Goal: Information Seeking & Learning: Learn about a topic

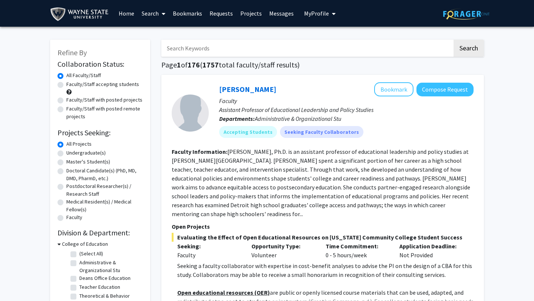
click at [184, 15] on link "Bookmarks" at bounding box center [187, 13] width 37 height 26
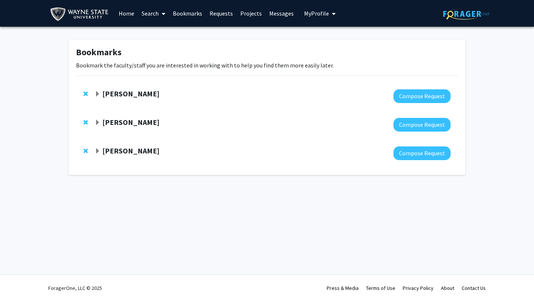
click at [115, 125] on strong "[PERSON_NAME]" at bounding box center [130, 122] width 57 height 9
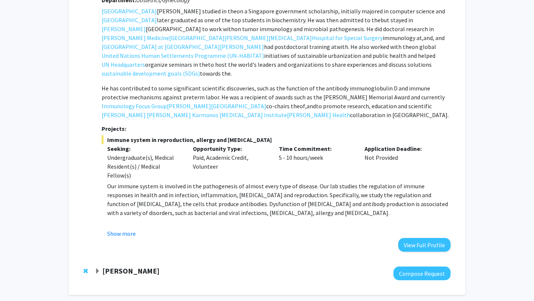
scroll to position [140, 0]
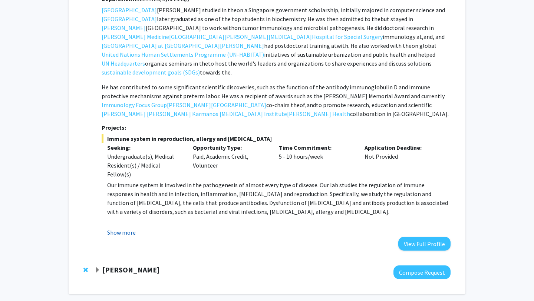
click at [119, 228] on button "Show more" at bounding box center [121, 232] width 29 height 9
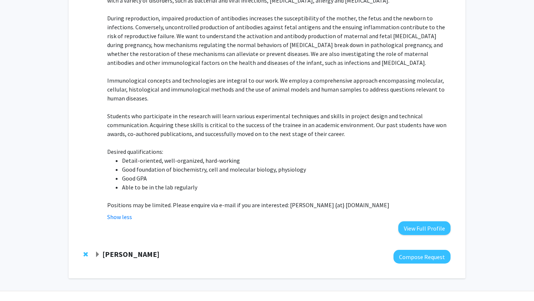
scroll to position [351, 0]
click at [122, 250] on strong "[PERSON_NAME]" at bounding box center [130, 254] width 57 height 9
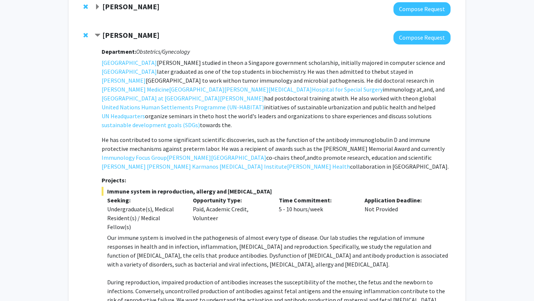
scroll to position [71, 0]
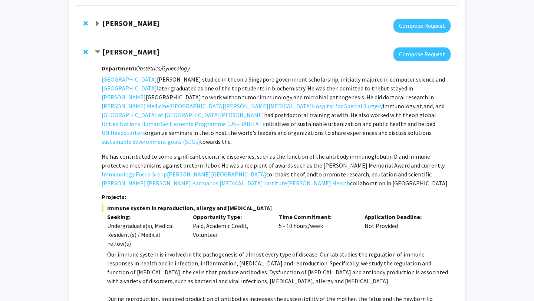
click at [85, 52] on span "Remove Kang Chen from bookmarks" at bounding box center [85, 52] width 4 height 6
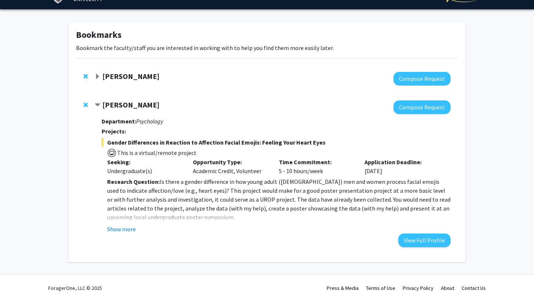
scroll to position [17, 0]
click at [128, 227] on button "Show more" at bounding box center [121, 229] width 29 height 9
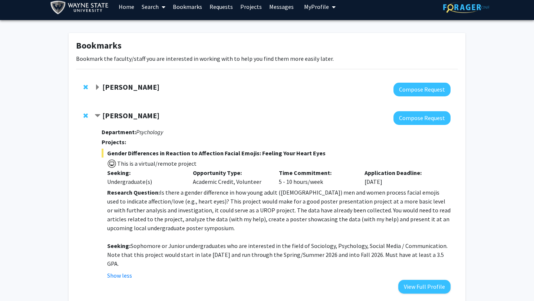
scroll to position [0, 0]
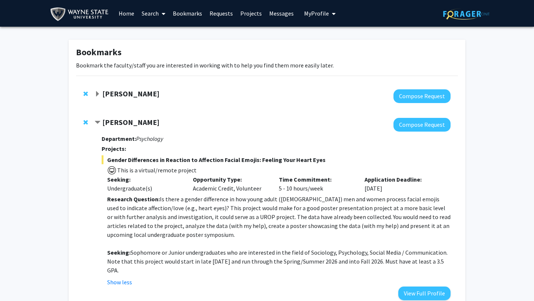
click at [147, 94] on strong "[PERSON_NAME]" at bounding box center [130, 93] width 57 height 9
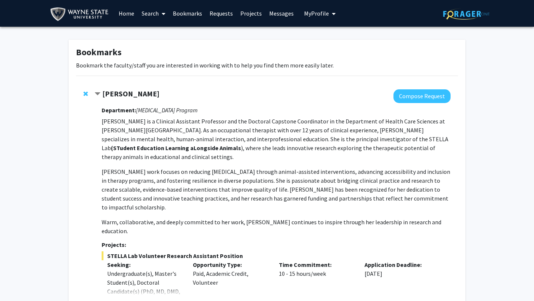
click at [155, 14] on link "Search" at bounding box center [153, 13] width 31 height 26
click at [165, 34] on span "Faculty/Staff" at bounding box center [165, 34] width 55 height 15
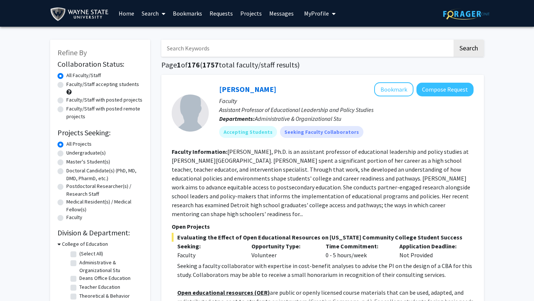
click at [88, 151] on label "Undergraduate(s)" at bounding box center [85, 153] width 39 height 8
click at [71, 151] on input "Undergraduate(s)" at bounding box center [68, 151] width 5 height 5
radio input "true"
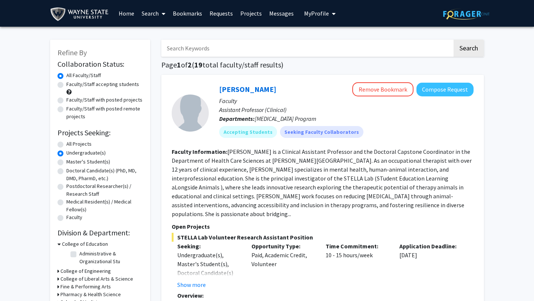
click at [118, 85] on label "Faculty/Staff accepting students" at bounding box center [102, 85] width 73 height 8
click at [71, 85] on input "Faculty/Staff accepting students" at bounding box center [68, 83] width 5 height 5
radio input "true"
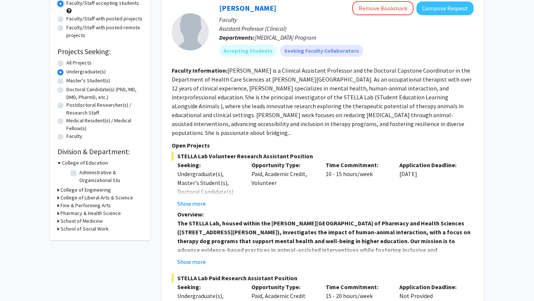
scroll to position [82, 0]
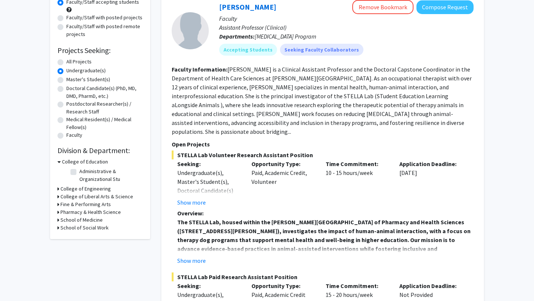
click at [76, 197] on h3 "College of Liberal Arts & Science" at bounding box center [96, 197] width 73 height 8
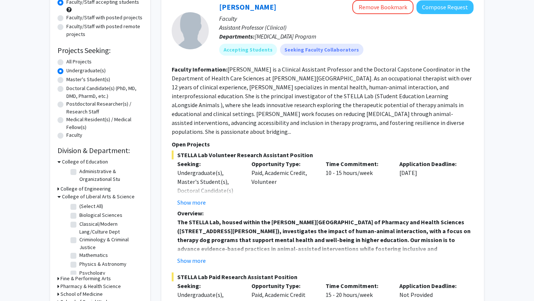
click at [79, 206] on label "(Select All)" at bounding box center [91, 207] width 24 height 8
click at [79, 206] on input "(Select All)" at bounding box center [81, 205] width 5 height 5
checkbox input "true"
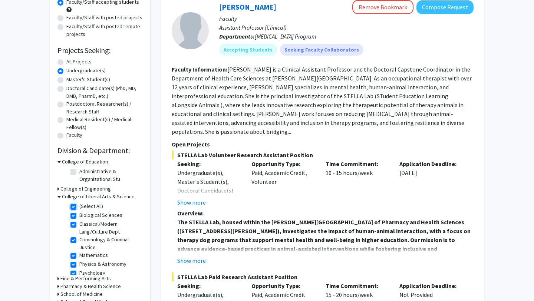
checkbox input "true"
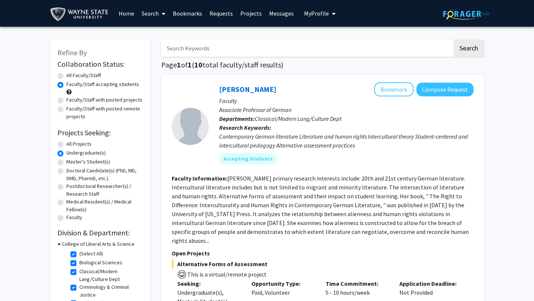
click at [85, 243] on h3 "College of Liberal Arts & Science" at bounding box center [98, 244] width 73 height 8
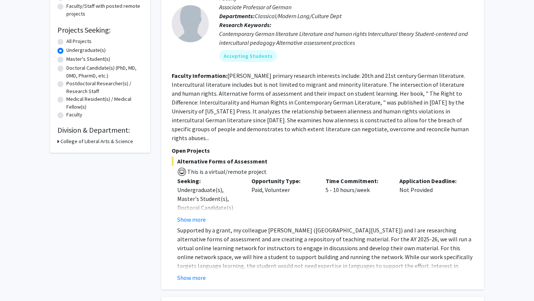
scroll to position [106, 0]
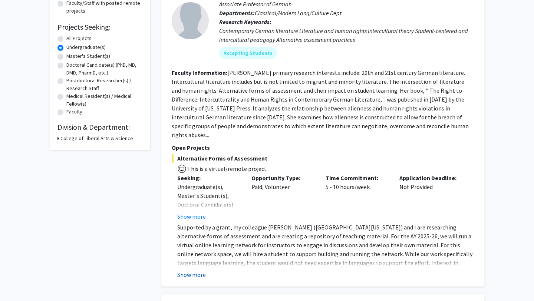
click at [185, 271] on button "Show more" at bounding box center [191, 275] width 29 height 9
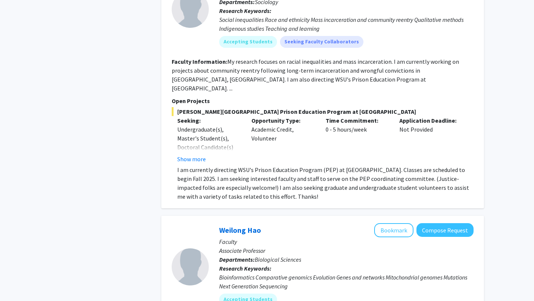
scroll to position [483, 0]
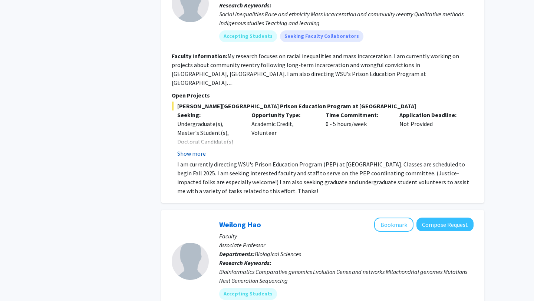
click at [199, 149] on button "Show more" at bounding box center [191, 153] width 29 height 9
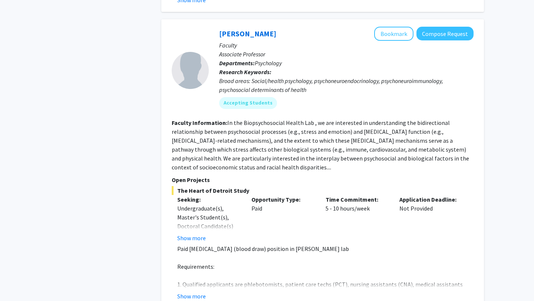
scroll to position [969, 0]
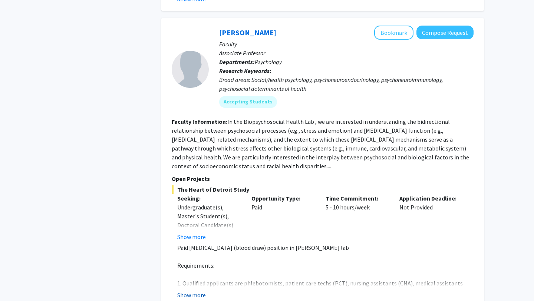
click at [199, 291] on button "Show more" at bounding box center [191, 295] width 29 height 9
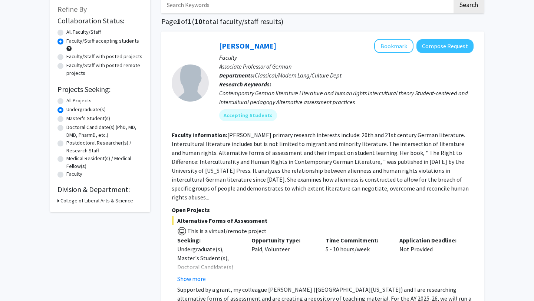
scroll to position [63, 0]
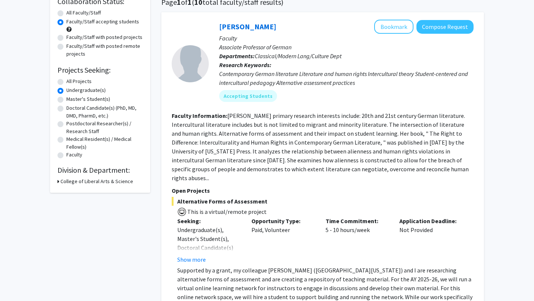
click at [79, 180] on h3 "College of Liberal Arts & Science" at bounding box center [96, 182] width 73 height 8
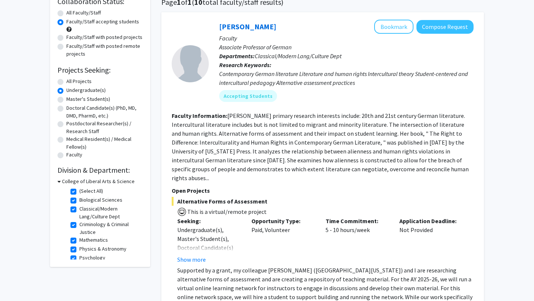
click at [79, 191] on label "(Select All)" at bounding box center [91, 191] width 24 height 8
click at [79, 191] on input "(Select All)" at bounding box center [81, 189] width 5 height 5
checkbox input "false"
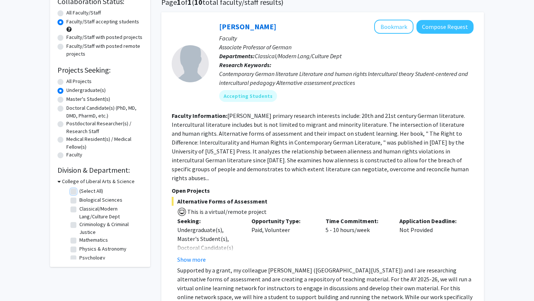
checkbox input "false"
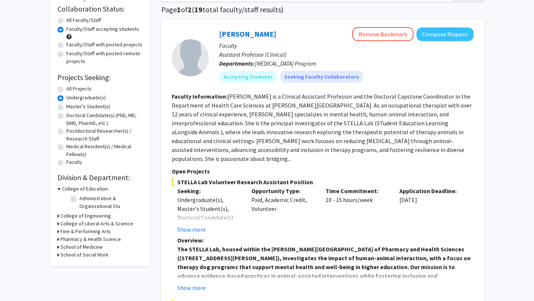
scroll to position [65, 0]
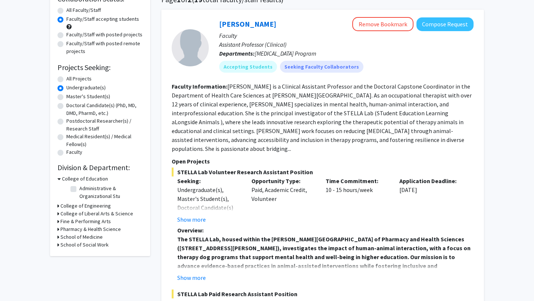
click at [68, 205] on h3 "College of Engineering" at bounding box center [85, 206] width 50 height 8
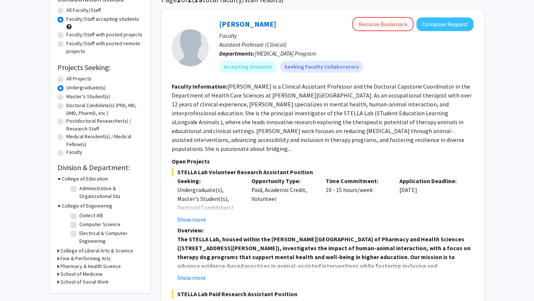
click at [68, 205] on h3 "College of Engineering" at bounding box center [87, 206] width 50 height 8
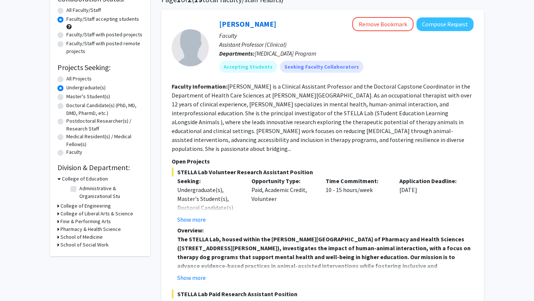
click at [69, 177] on h3 "College of Education" at bounding box center [85, 179] width 46 height 8
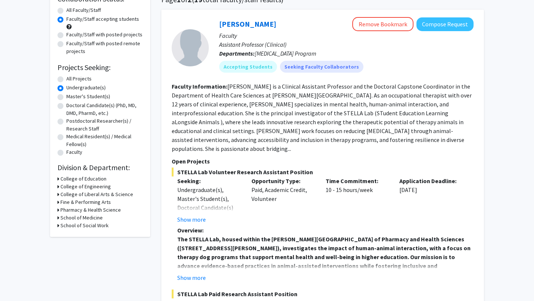
click at [68, 193] on h3 "College of Liberal Arts & Science" at bounding box center [96, 195] width 73 height 8
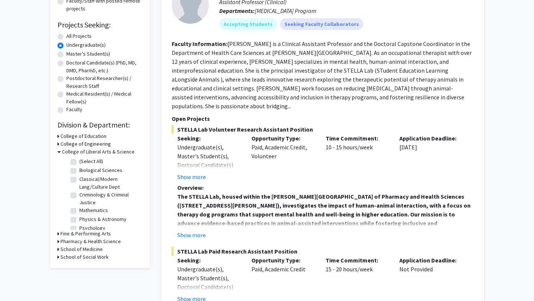
scroll to position [108, 0]
click at [79, 171] on label "Biological Sciences" at bounding box center [100, 170] width 43 height 8
click at [79, 171] on input "Biological Sciences" at bounding box center [81, 168] width 5 height 5
checkbox input "true"
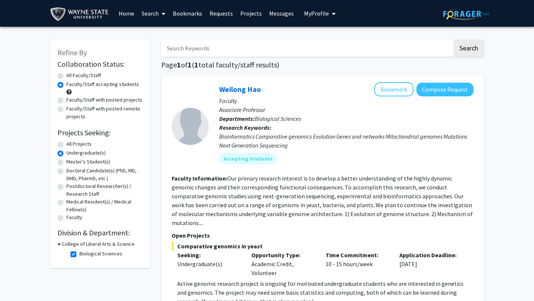
click at [76, 245] on h3 "College of Liberal Arts & Science" at bounding box center [98, 244] width 73 height 8
click at [76, 245] on h3 "College of Liberal Arts & Science" at bounding box center [96, 244] width 73 height 8
click at [79, 253] on label "Biological Sciences" at bounding box center [100, 254] width 43 height 8
click at [79, 253] on input "Biological Sciences" at bounding box center [81, 252] width 5 height 5
checkbox input "false"
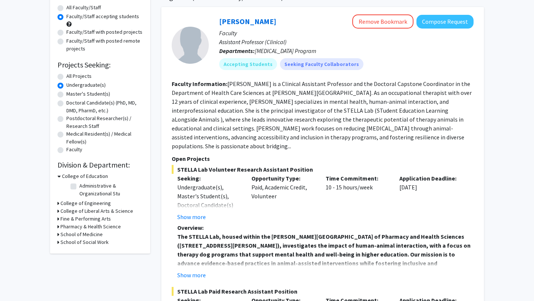
scroll to position [81, 0]
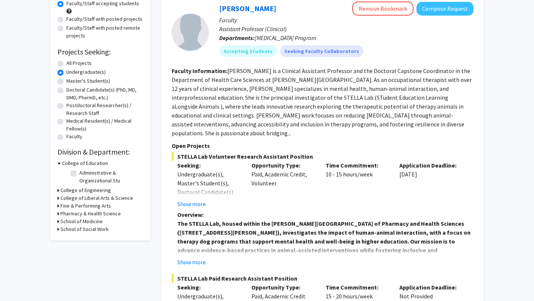
click at [83, 198] on h3 "College of Liberal Arts & Science" at bounding box center [96, 198] width 73 height 8
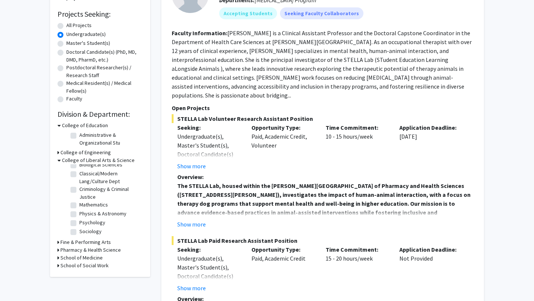
scroll to position [121, 0]
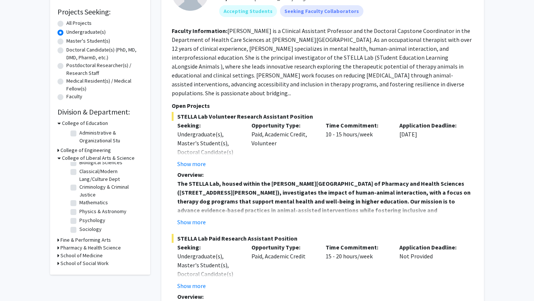
click at [83, 253] on h3 "School of Medicine" at bounding box center [81, 256] width 42 height 8
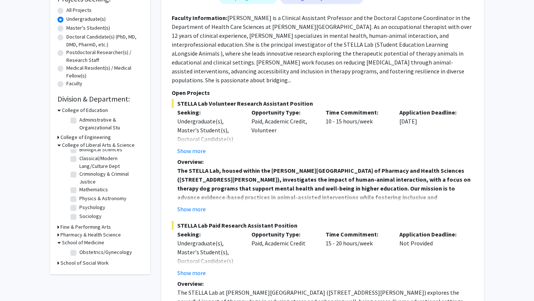
scroll to position [135, 0]
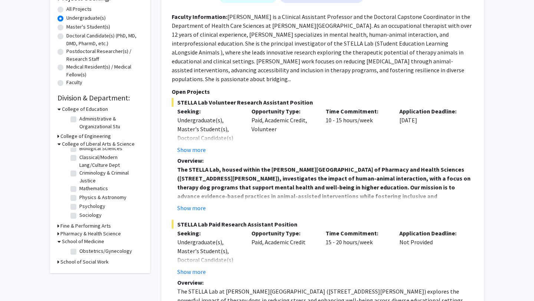
click at [79, 234] on h3 "Pharmacy & Health Science" at bounding box center [90, 234] width 60 height 8
click at [79, 245] on label "[MEDICAL_DATA] Program" at bounding box center [106, 244] width 55 height 8
click at [79, 245] on input "[MEDICAL_DATA] Program" at bounding box center [81, 242] width 5 height 5
checkbox input "true"
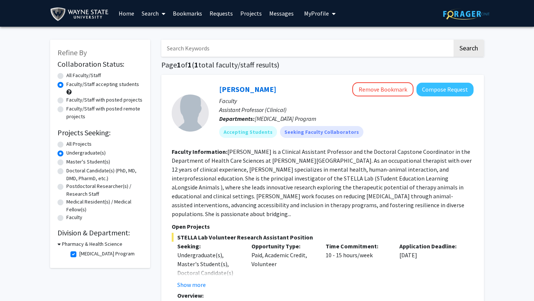
click at [75, 245] on h3 "Pharmacy & Health Science" at bounding box center [92, 244] width 60 height 8
click at [75, 245] on h3 "Pharmacy & Health Science" at bounding box center [90, 244] width 60 height 8
click at [79, 255] on label "[MEDICAL_DATA] Program" at bounding box center [106, 254] width 55 height 8
click at [79, 255] on input "[MEDICAL_DATA] Program" at bounding box center [81, 252] width 5 height 5
checkbox input "false"
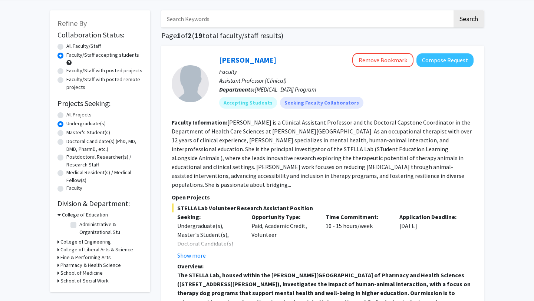
scroll to position [49, 0]
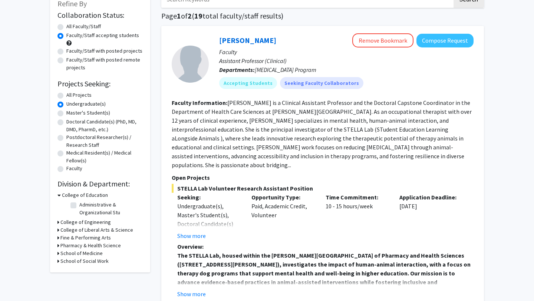
click at [79, 230] on h3 "College of Liberal Arts & Science" at bounding box center [96, 230] width 73 height 8
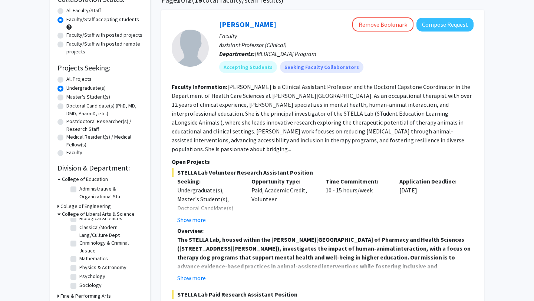
scroll to position [73, 0]
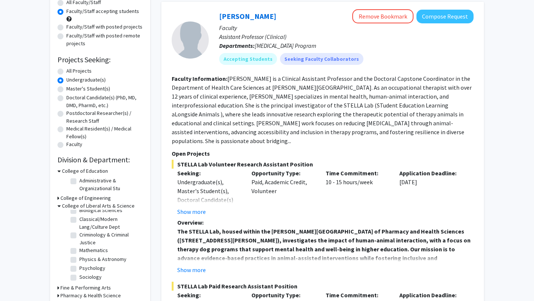
click at [79, 270] on label "Psychology" at bounding box center [92, 269] width 26 height 8
click at [79, 269] on input "Psychology" at bounding box center [81, 267] width 5 height 5
checkbox input "true"
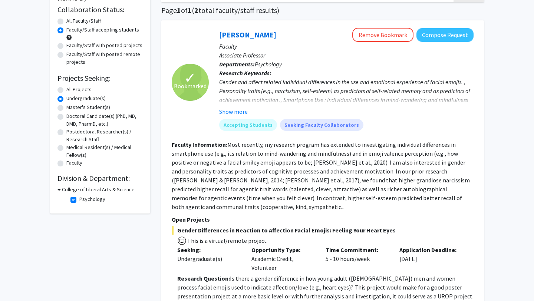
scroll to position [28, 0]
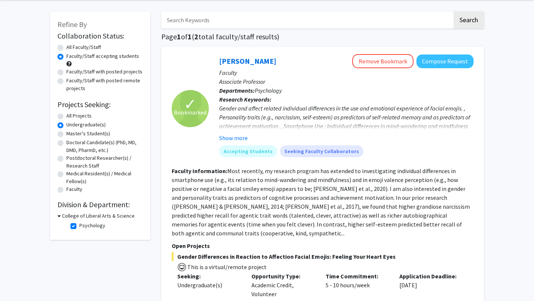
click at [79, 227] on label "Psychology" at bounding box center [92, 226] width 26 height 8
click at [79, 227] on input "Psychology" at bounding box center [81, 224] width 5 height 5
checkbox input "false"
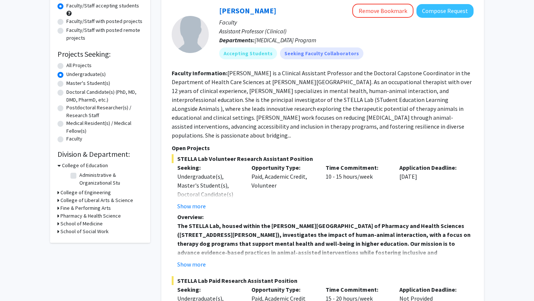
scroll to position [79, 0]
click at [79, 200] on h3 "College of Liberal Arts & Science" at bounding box center [96, 200] width 73 height 8
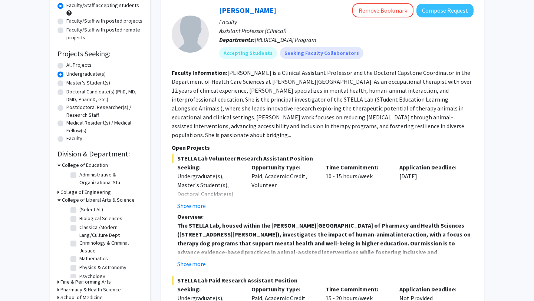
scroll to position [14, 0]
click at [79, 254] on label "Physics & Astronomy" at bounding box center [102, 254] width 47 height 8
click at [79, 254] on input "Physics & Astronomy" at bounding box center [81, 252] width 5 height 5
checkbox input "true"
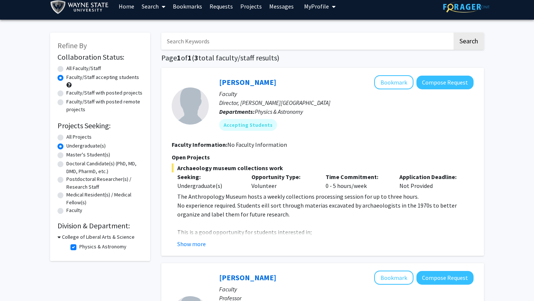
scroll to position [11, 0]
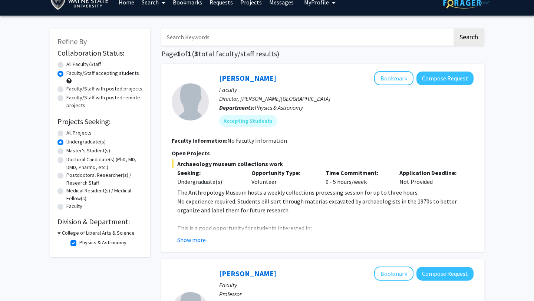
click at [79, 242] on label "Physics & Astronomy" at bounding box center [102, 243] width 47 height 8
click at [79, 242] on input "Physics & Astronomy" at bounding box center [81, 241] width 5 height 5
checkbox input "false"
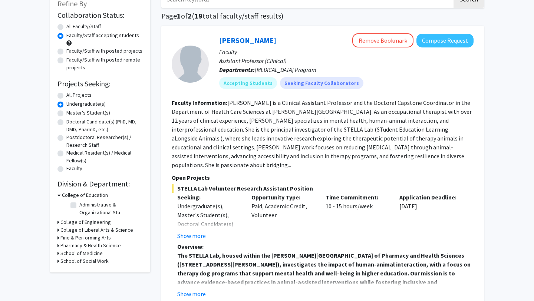
scroll to position [51, 0]
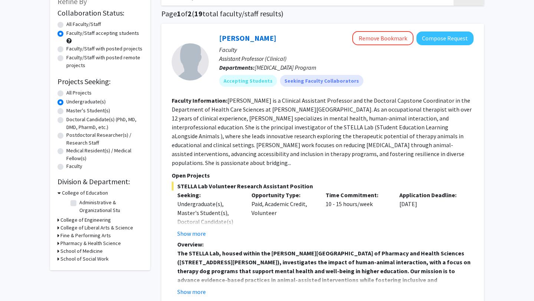
click at [84, 229] on h3 "College of Liberal Arts & Science" at bounding box center [96, 228] width 73 height 8
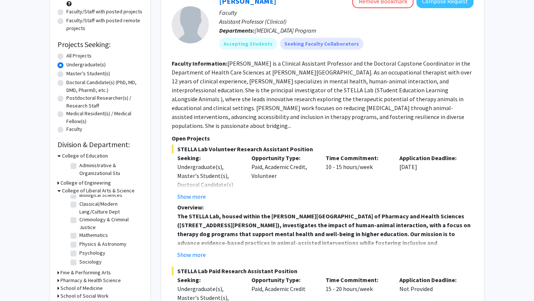
scroll to position [90, 0]
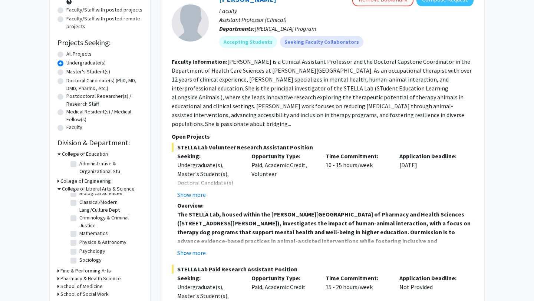
click at [82, 260] on label "Sociology" at bounding box center [90, 260] width 22 height 8
click at [82, 260] on input "Sociology" at bounding box center [81, 258] width 5 height 5
checkbox input "true"
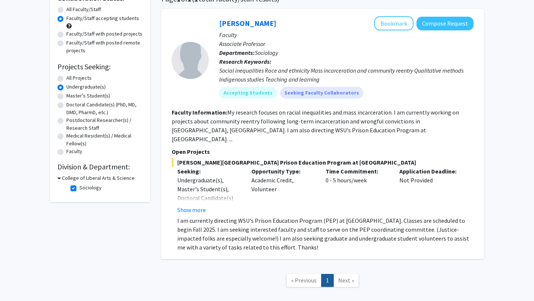
scroll to position [71, 0]
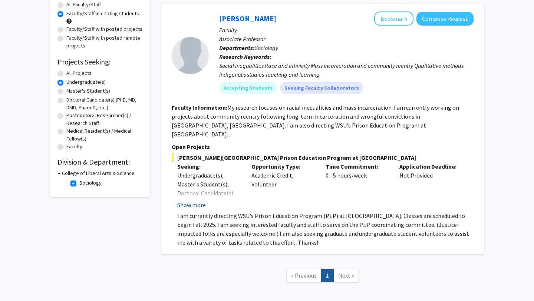
click at [191, 201] on button "Show more" at bounding box center [191, 205] width 29 height 9
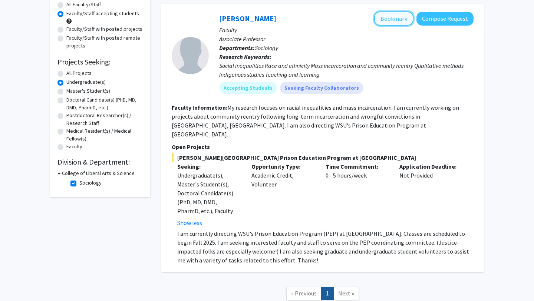
click at [392, 19] on button "Bookmark" at bounding box center [393, 19] width 39 height 14
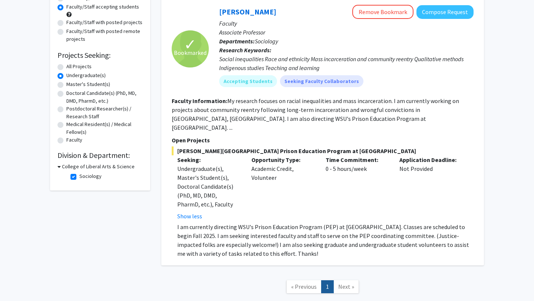
scroll to position [69, 0]
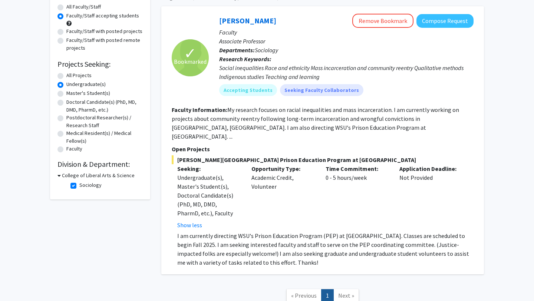
click at [79, 185] on label "Sociology" at bounding box center [90, 185] width 22 height 8
click at [79, 185] on input "Sociology" at bounding box center [81, 183] width 5 height 5
checkbox input "false"
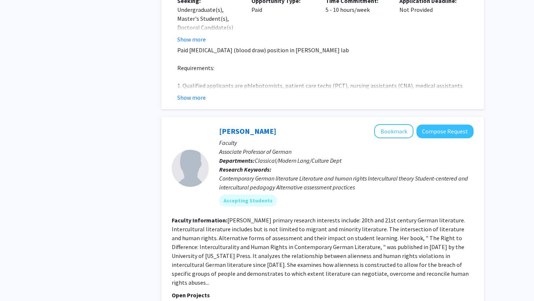
scroll to position [641, 0]
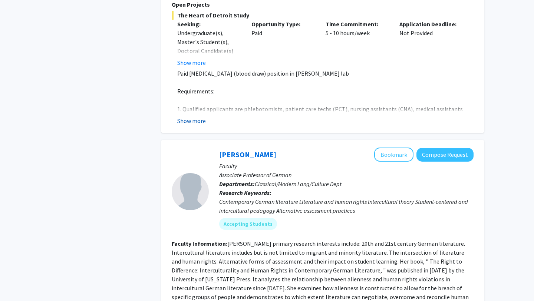
click at [199, 117] on button "Show more" at bounding box center [191, 121] width 29 height 9
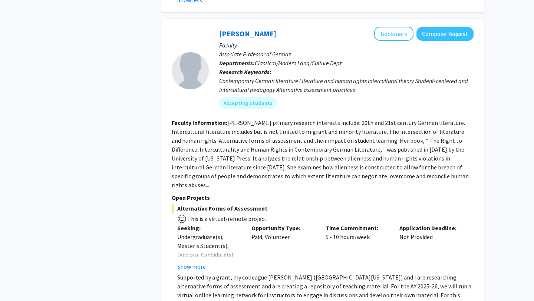
scroll to position [853, 0]
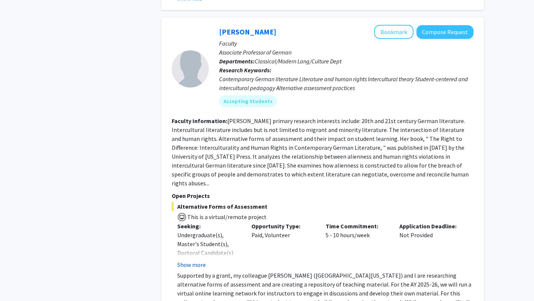
click at [199, 261] on button "Show more" at bounding box center [191, 265] width 29 height 9
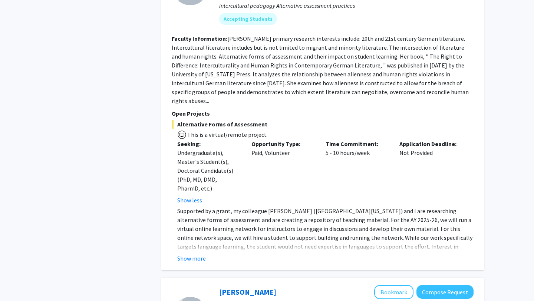
scroll to position [939, 0]
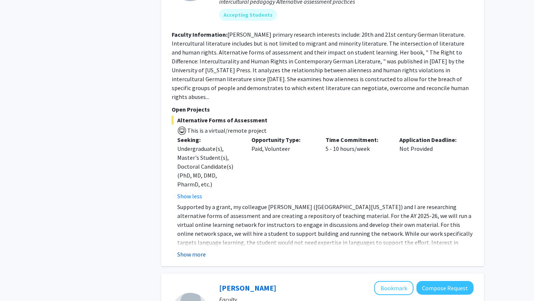
click at [199, 250] on button "Show more" at bounding box center [191, 254] width 29 height 9
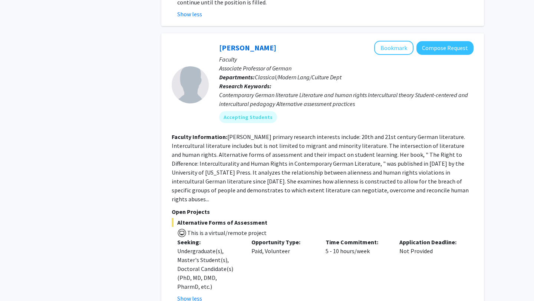
scroll to position [836, 0]
click at [396, 42] on button "Bookmark" at bounding box center [393, 49] width 39 height 14
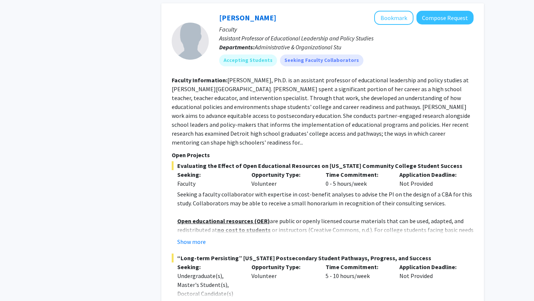
scroll to position [1252, 0]
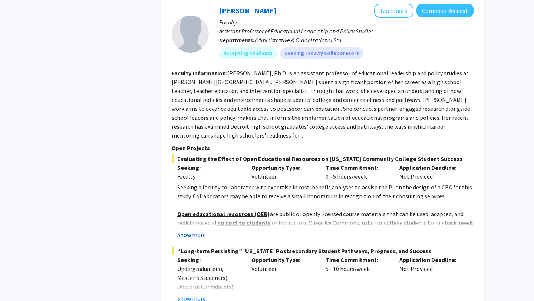
click at [197, 230] on button "Show more" at bounding box center [191, 234] width 29 height 9
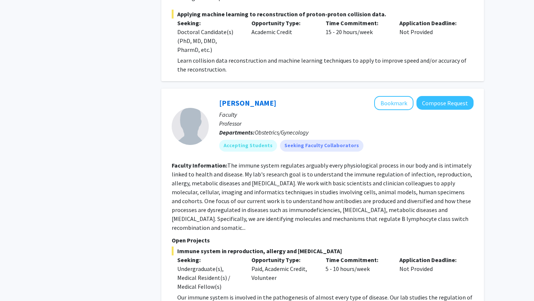
scroll to position [2511, 0]
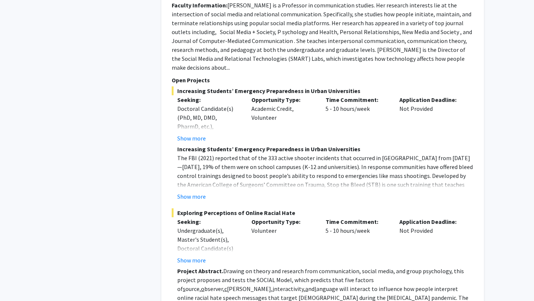
scroll to position [3563, 0]
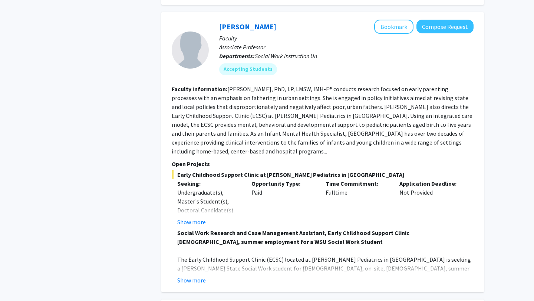
scroll to position [804, 0]
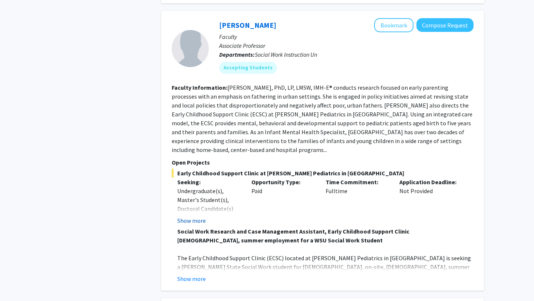
click at [191, 216] on button "Show more" at bounding box center [191, 220] width 29 height 9
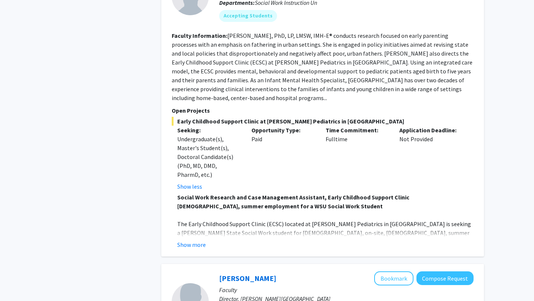
scroll to position [866, 0]
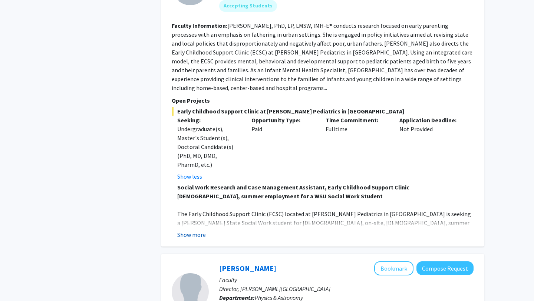
click at [199, 230] on button "Show more" at bounding box center [191, 234] width 29 height 9
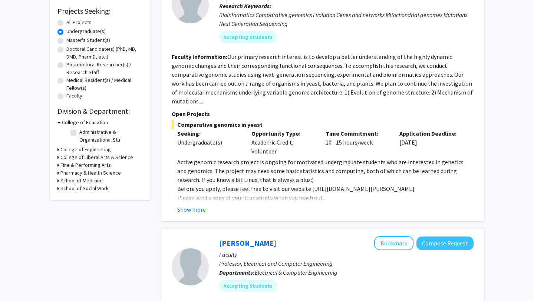
scroll to position [0, 0]
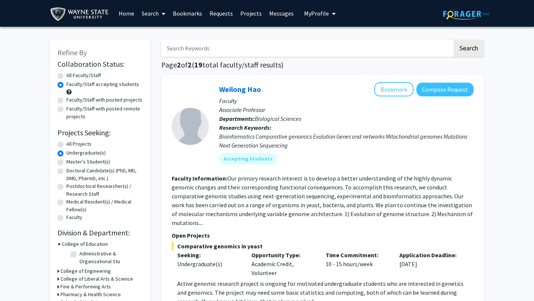
click at [189, 13] on link "Bookmarks" at bounding box center [187, 13] width 37 height 26
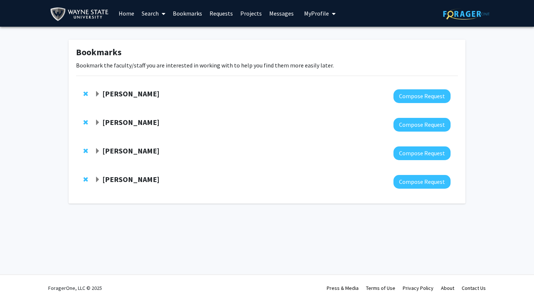
click at [129, 179] on strong "[PERSON_NAME]" at bounding box center [130, 179] width 57 height 9
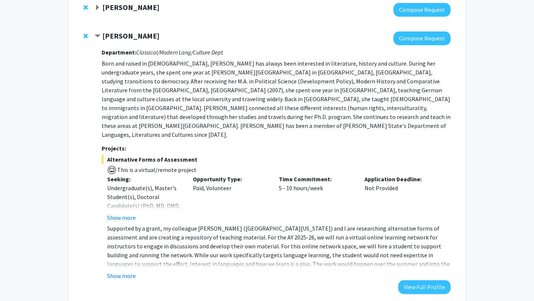
scroll to position [145, 0]
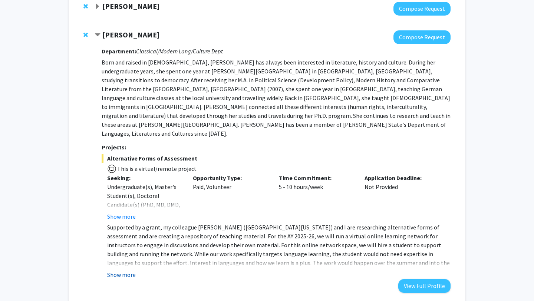
click at [122, 271] on button "Show more" at bounding box center [121, 275] width 29 height 9
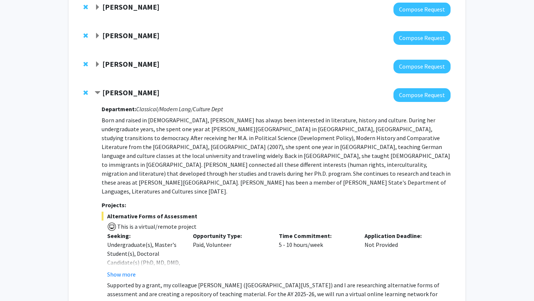
scroll to position [69, 0]
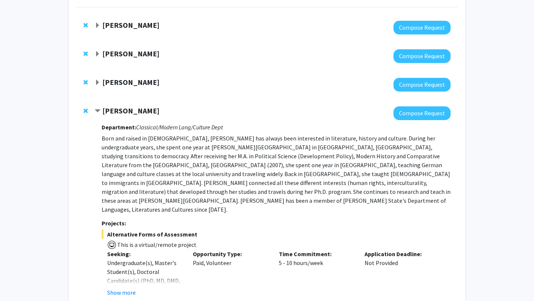
click at [123, 82] on strong "[PERSON_NAME]" at bounding box center [130, 82] width 57 height 9
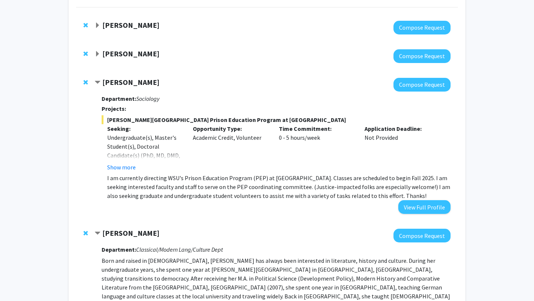
click at [122, 53] on strong "[PERSON_NAME]" at bounding box center [130, 53] width 57 height 9
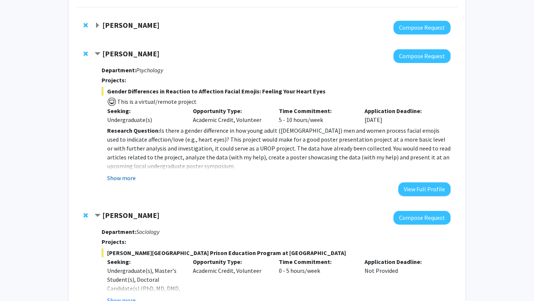
click at [123, 175] on button "Show more" at bounding box center [121, 178] width 29 height 9
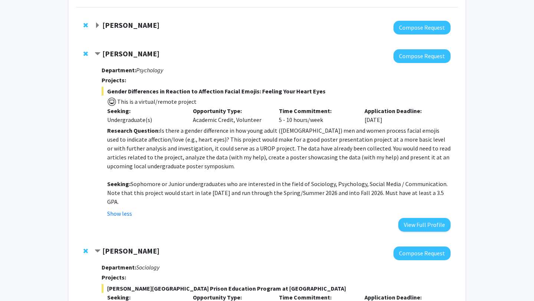
click at [101, 53] on div "[PERSON_NAME]" at bounding box center [175, 53] width 160 height 9
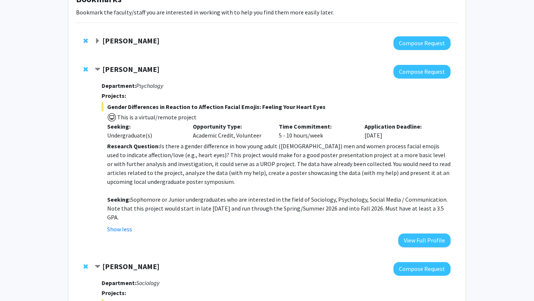
scroll to position [53, 0]
click at [98, 69] on span "Contract Lara Jones Bookmark" at bounding box center [98, 70] width 6 height 6
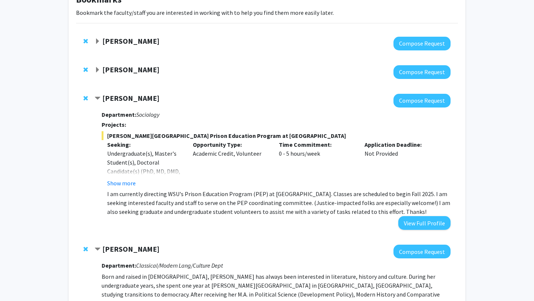
click at [97, 99] on span "Contract Michelle Jacobs Bookmark" at bounding box center [98, 99] width 6 height 6
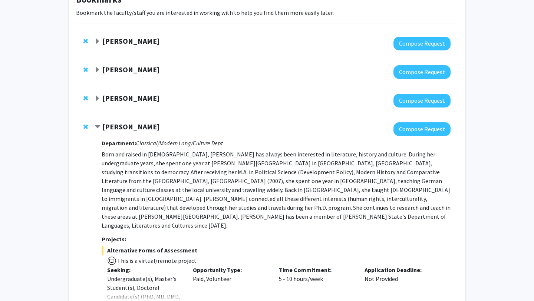
click at [99, 128] on span "Contract Nicole Coleman Bookmark" at bounding box center [98, 127] width 6 height 6
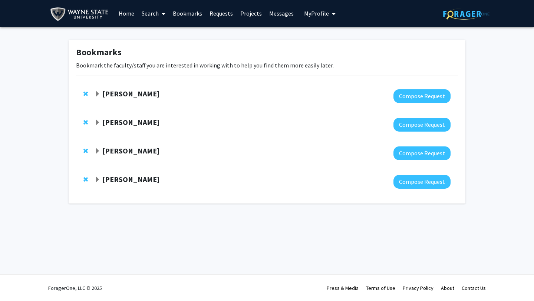
click at [99, 94] on span "Expand Christine Kivlen Bookmark" at bounding box center [98, 94] width 6 height 6
